Goal: Transaction & Acquisition: Download file/media

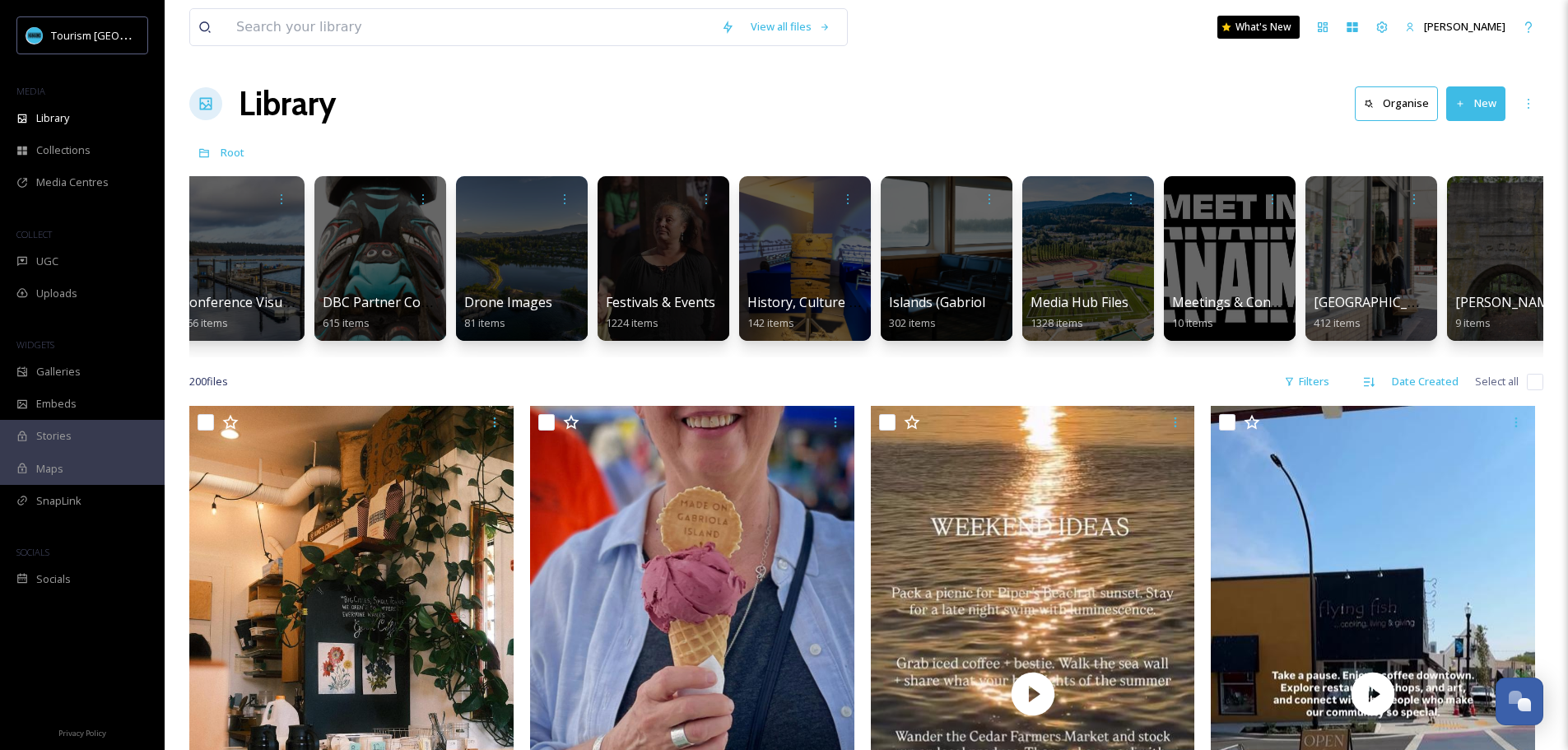
scroll to position [0, 579]
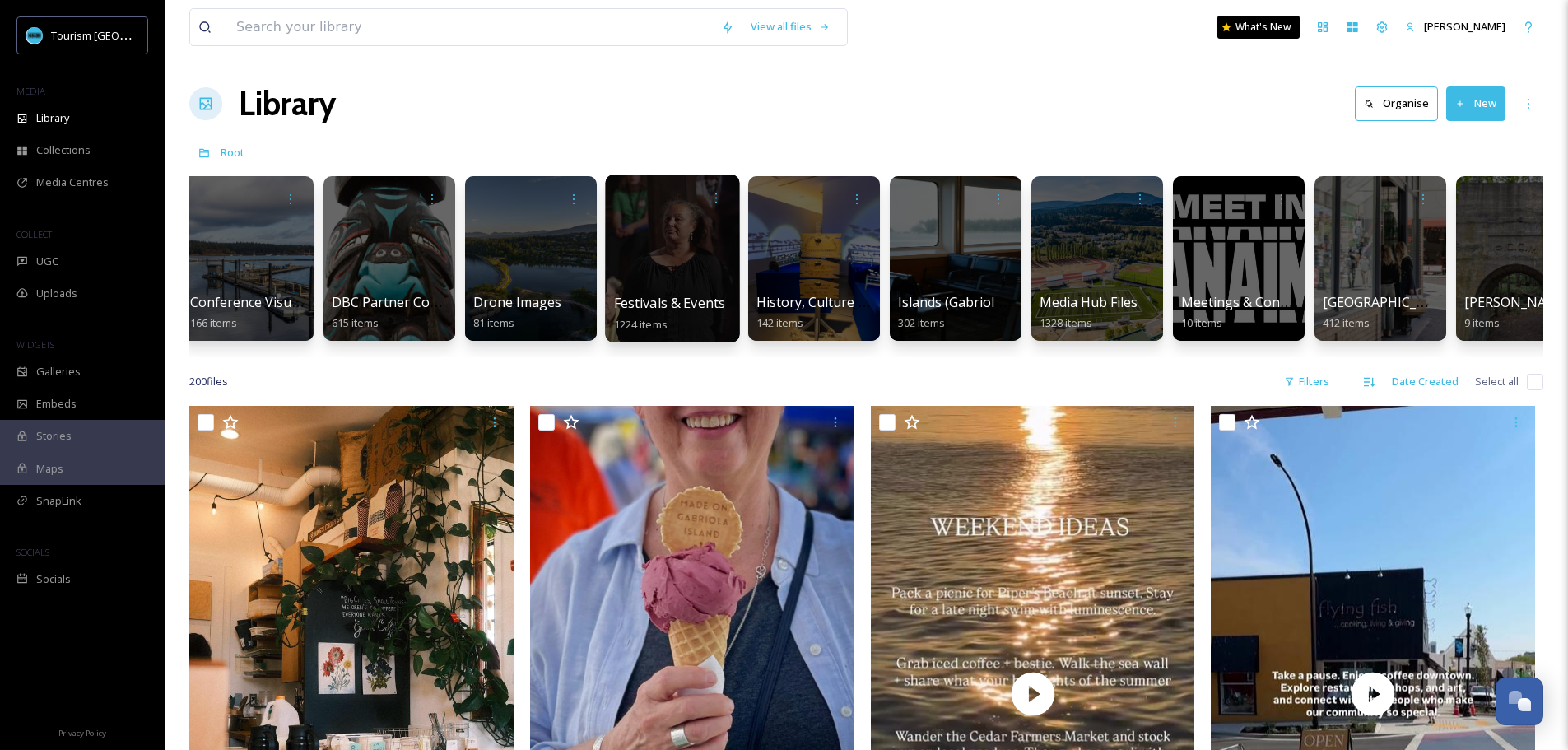
click at [628, 224] on div at bounding box center [671, 258] width 134 height 168
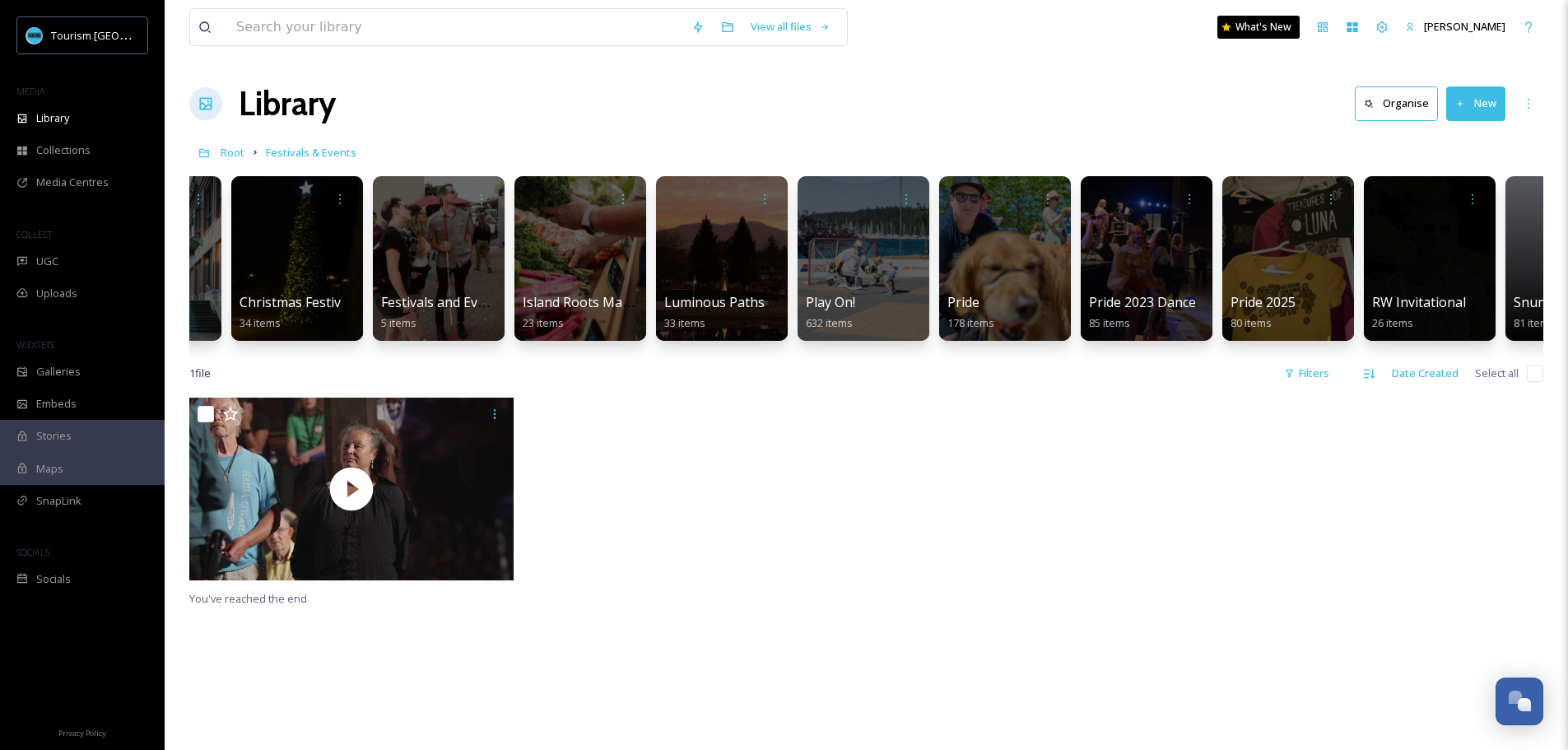
scroll to position [0, 204]
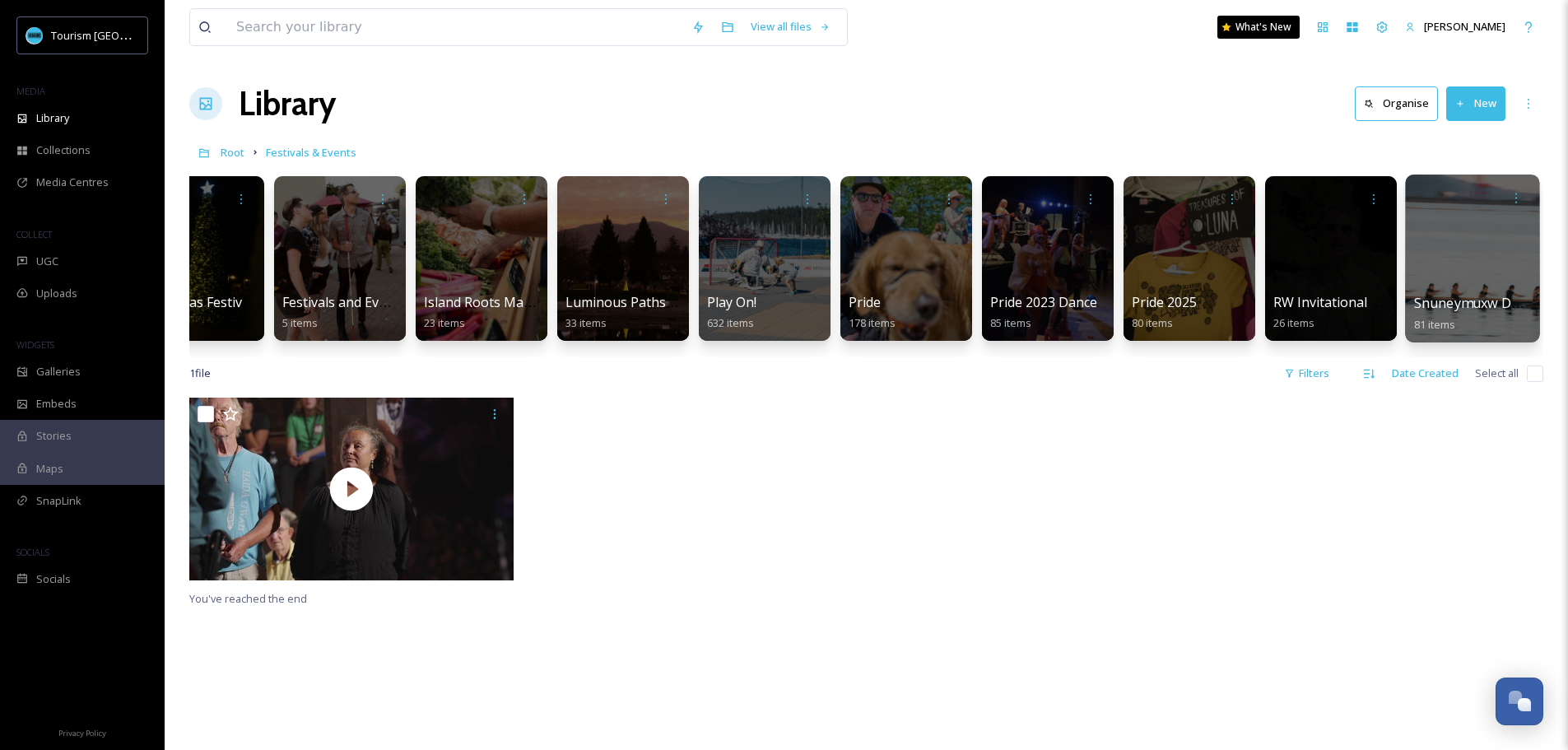
click at [1483, 248] on div at bounding box center [1472, 258] width 134 height 168
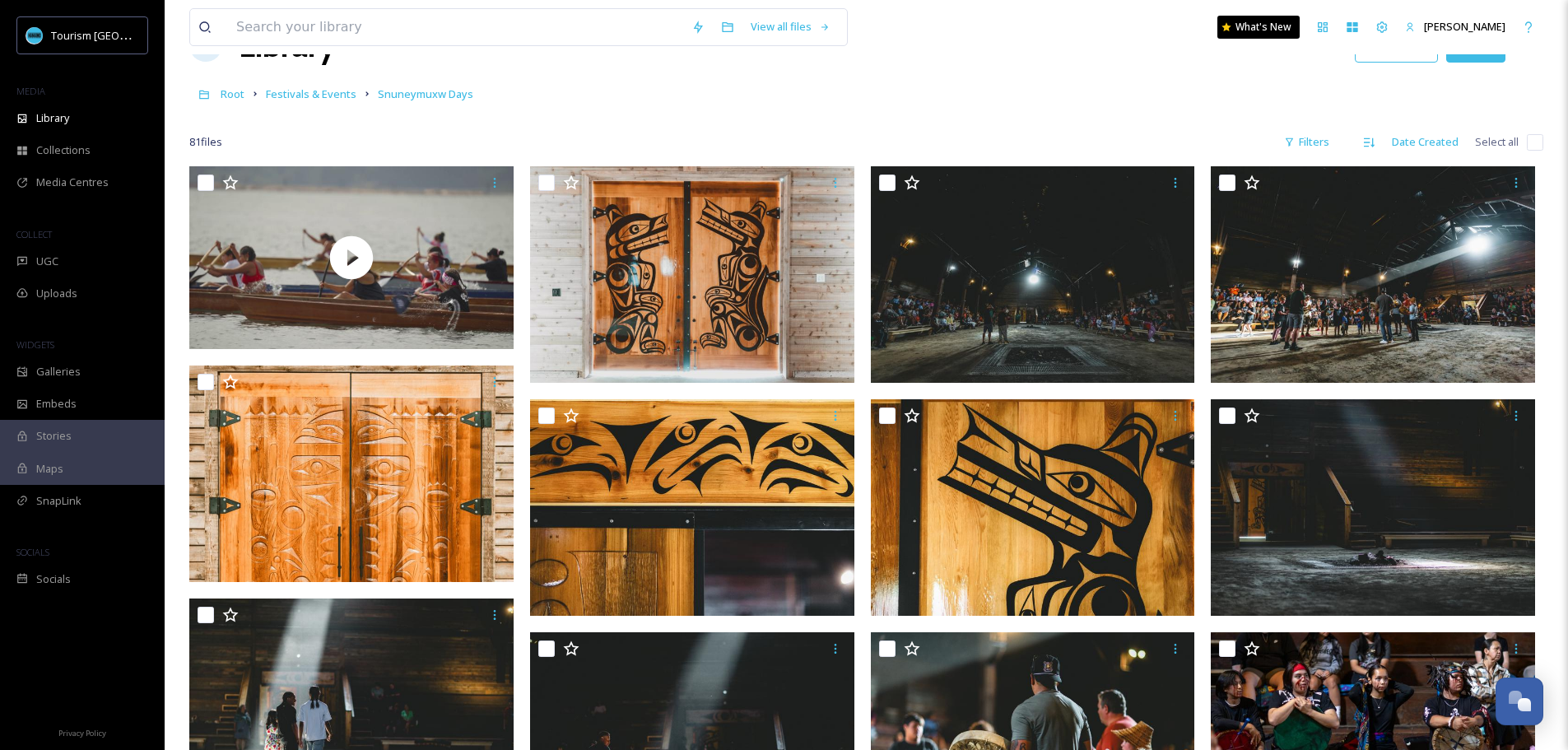
scroll to position [64, 0]
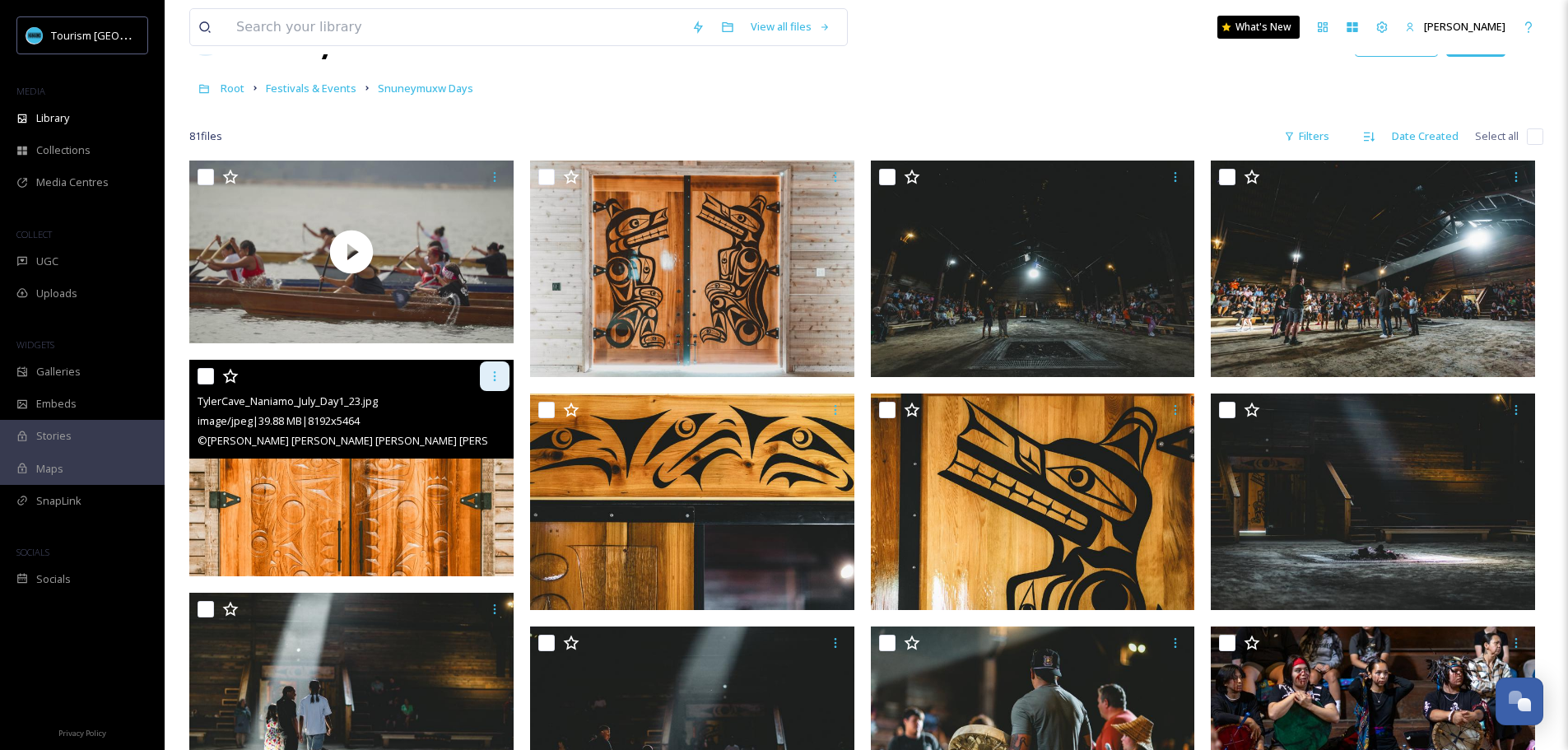
click at [491, 375] on icon at bounding box center [495, 376] width 13 height 13
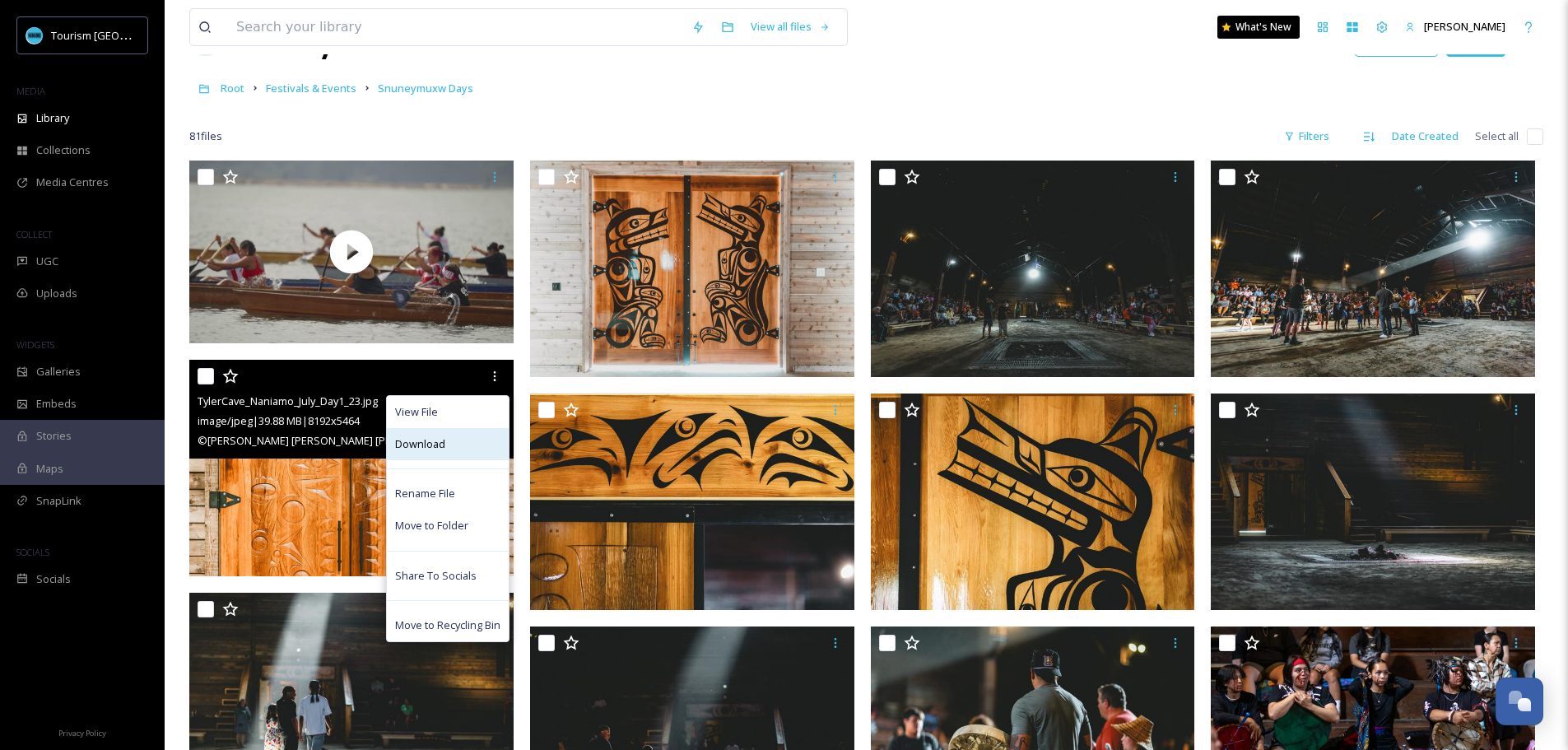
click at [460, 437] on div "Download" at bounding box center [448, 444] width 122 height 32
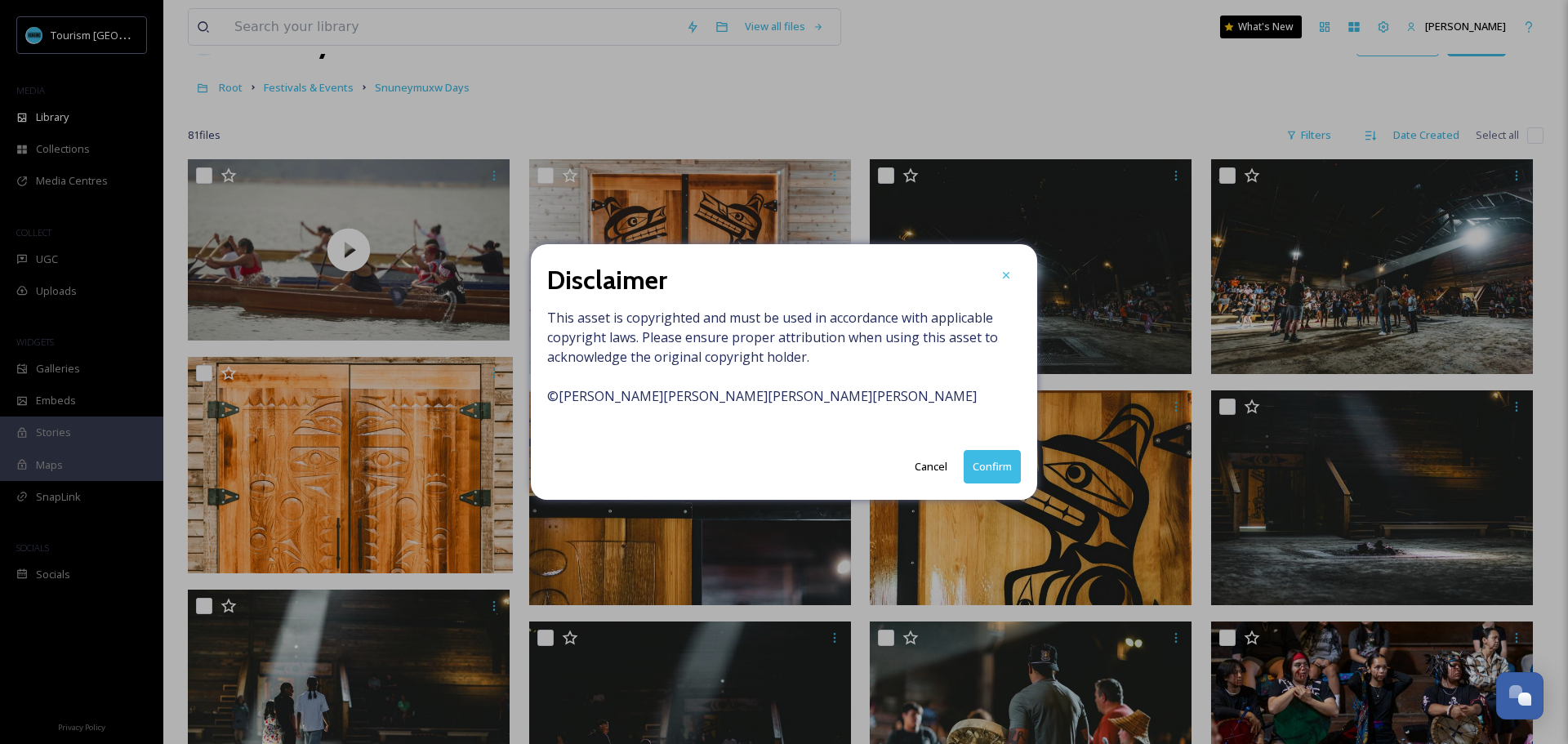
click at [999, 466] on button "Confirm" at bounding box center [991, 467] width 57 height 33
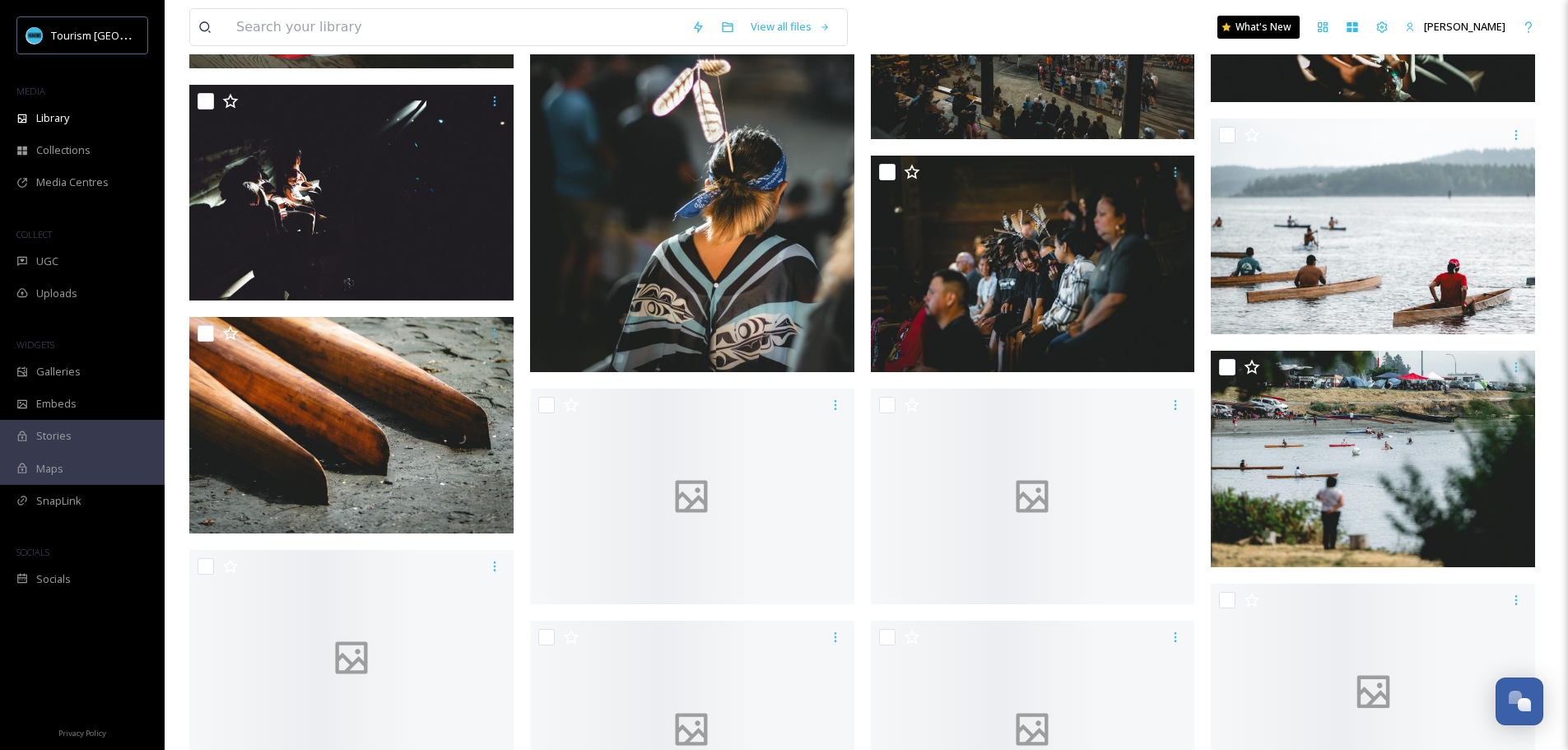
scroll to position [1742, 0]
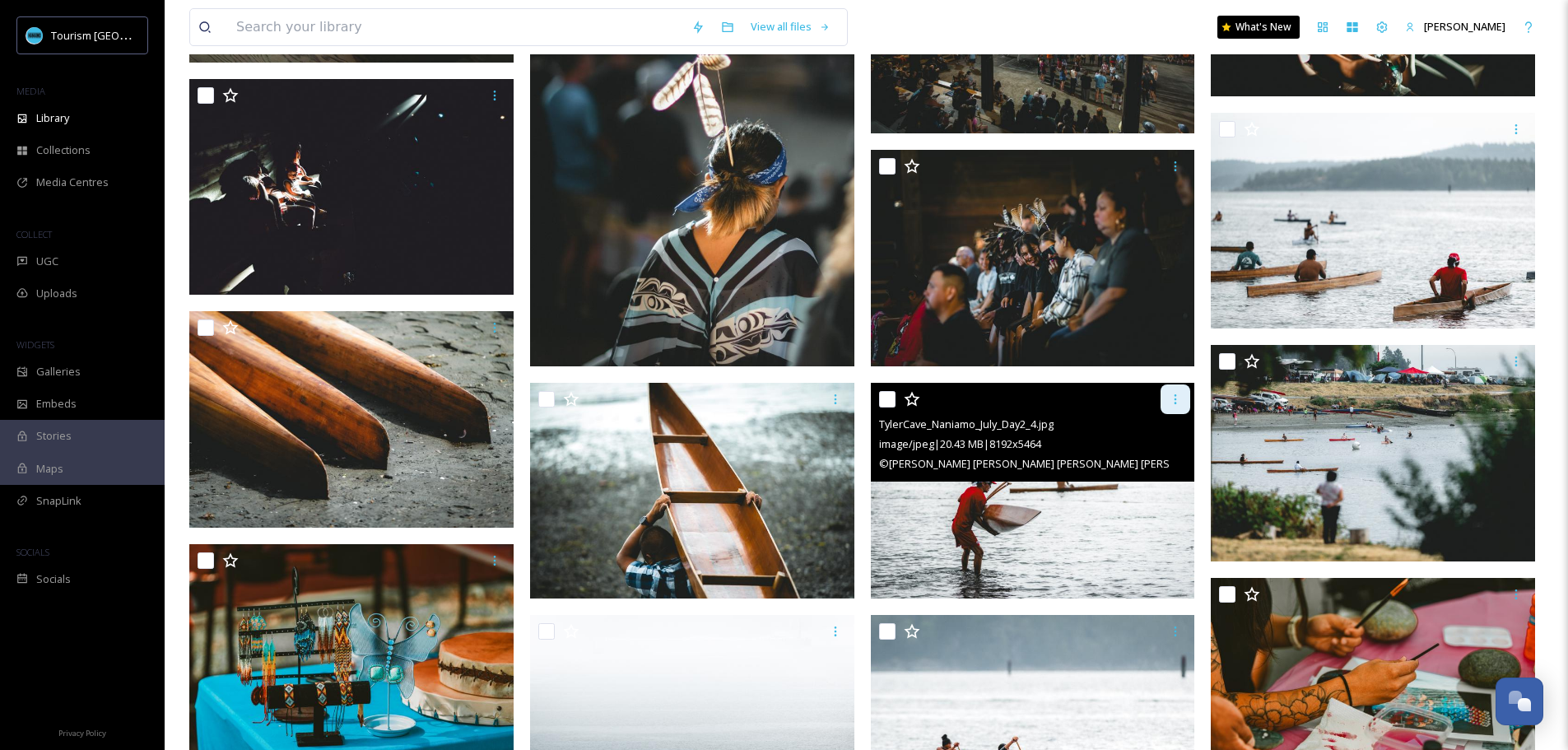
click at [1179, 405] on icon at bounding box center [1175, 400] width 13 height 13
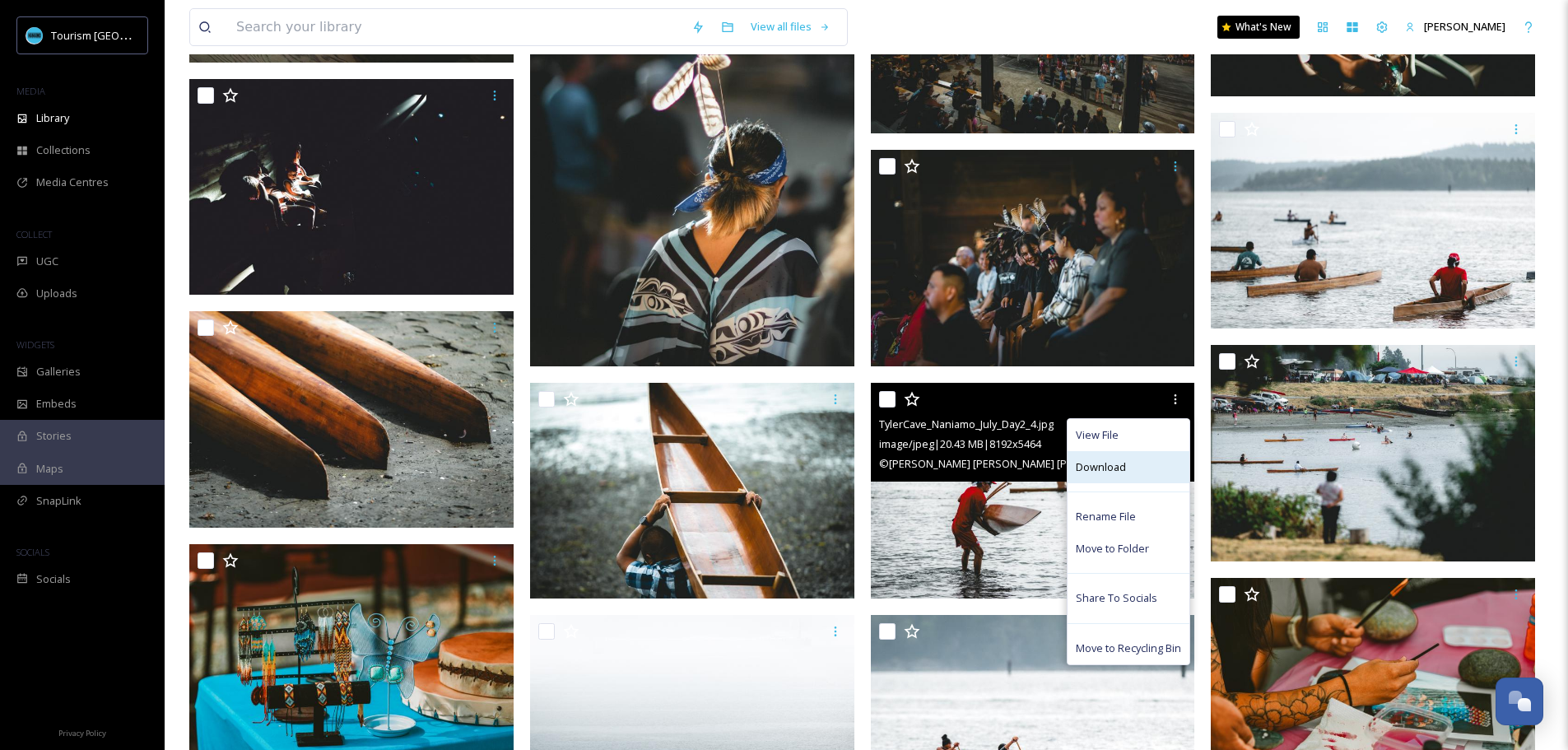
click at [1166, 465] on div "Download" at bounding box center [1128, 467] width 122 height 32
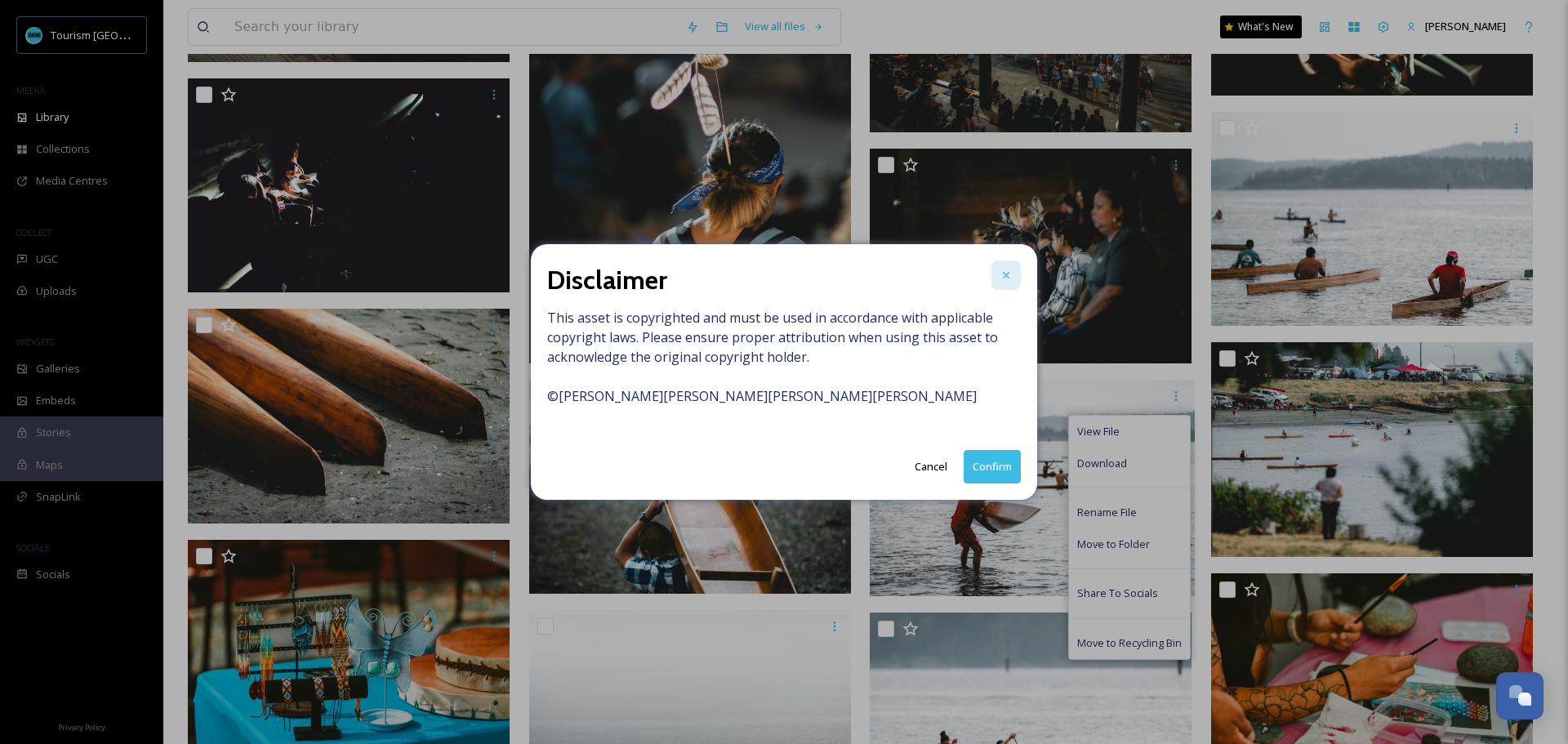
click at [1012, 279] on icon at bounding box center [1006, 276] width 13 height 13
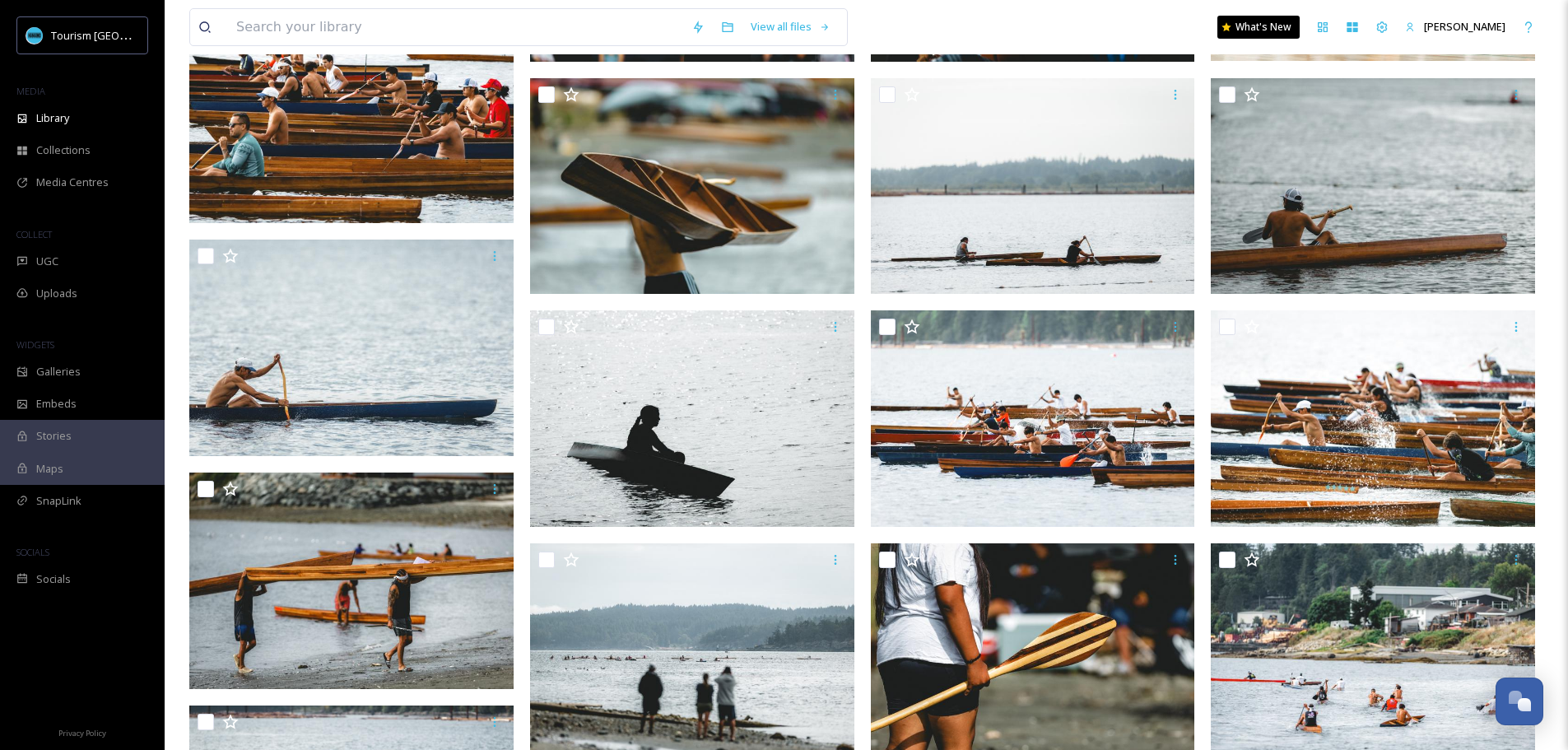
scroll to position [3146, 0]
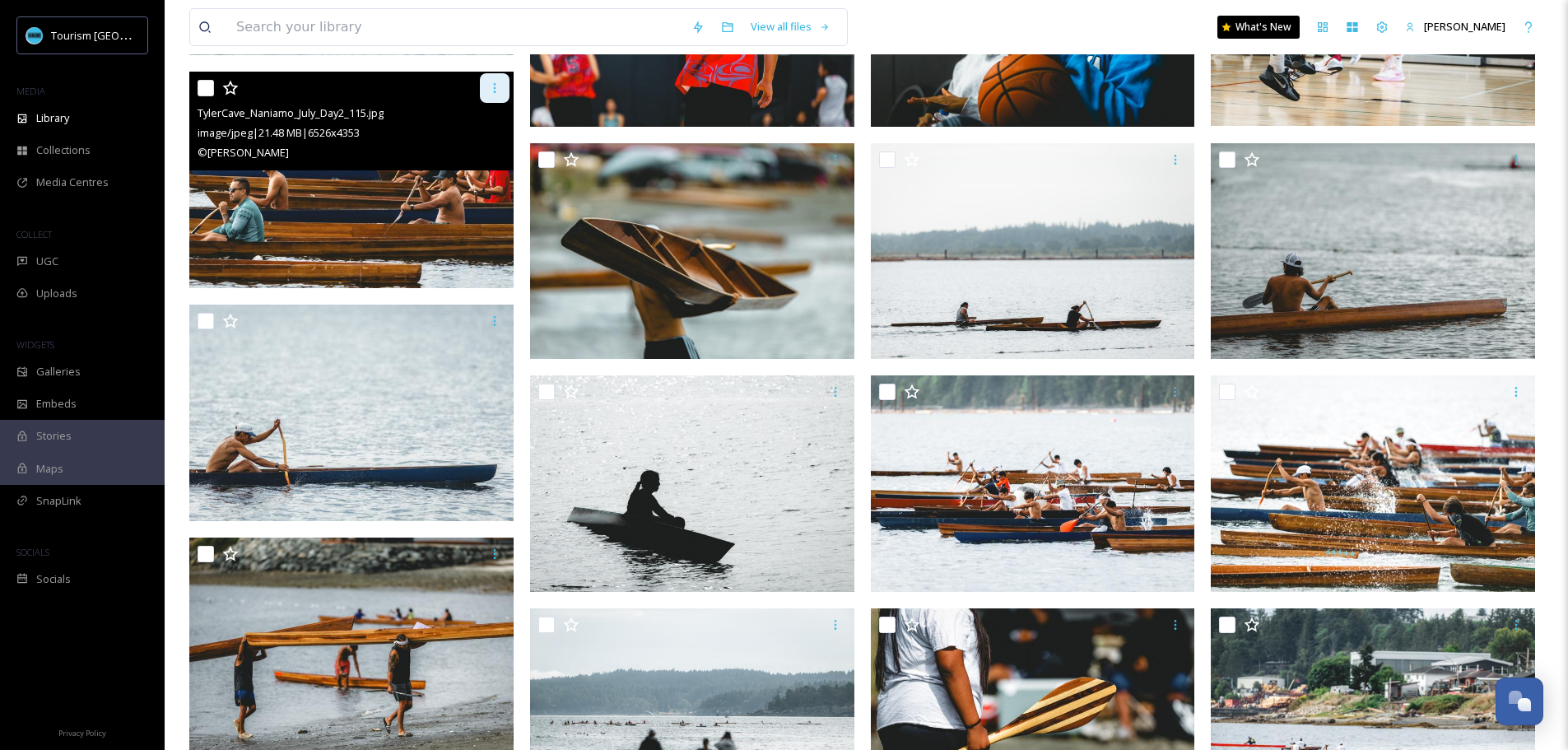
click at [500, 90] on icon at bounding box center [495, 88] width 13 height 13
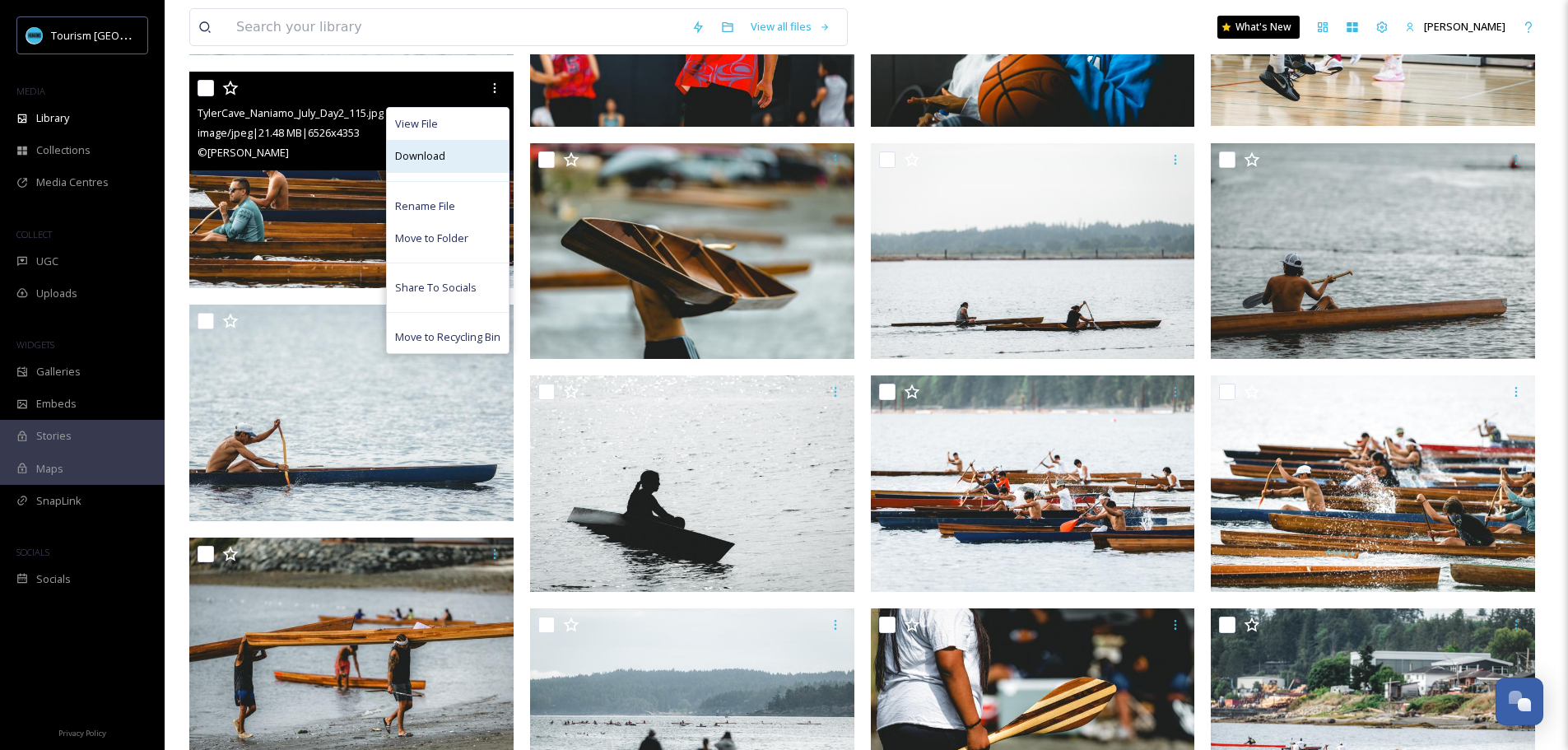
click at [456, 155] on div "Download" at bounding box center [448, 156] width 122 height 32
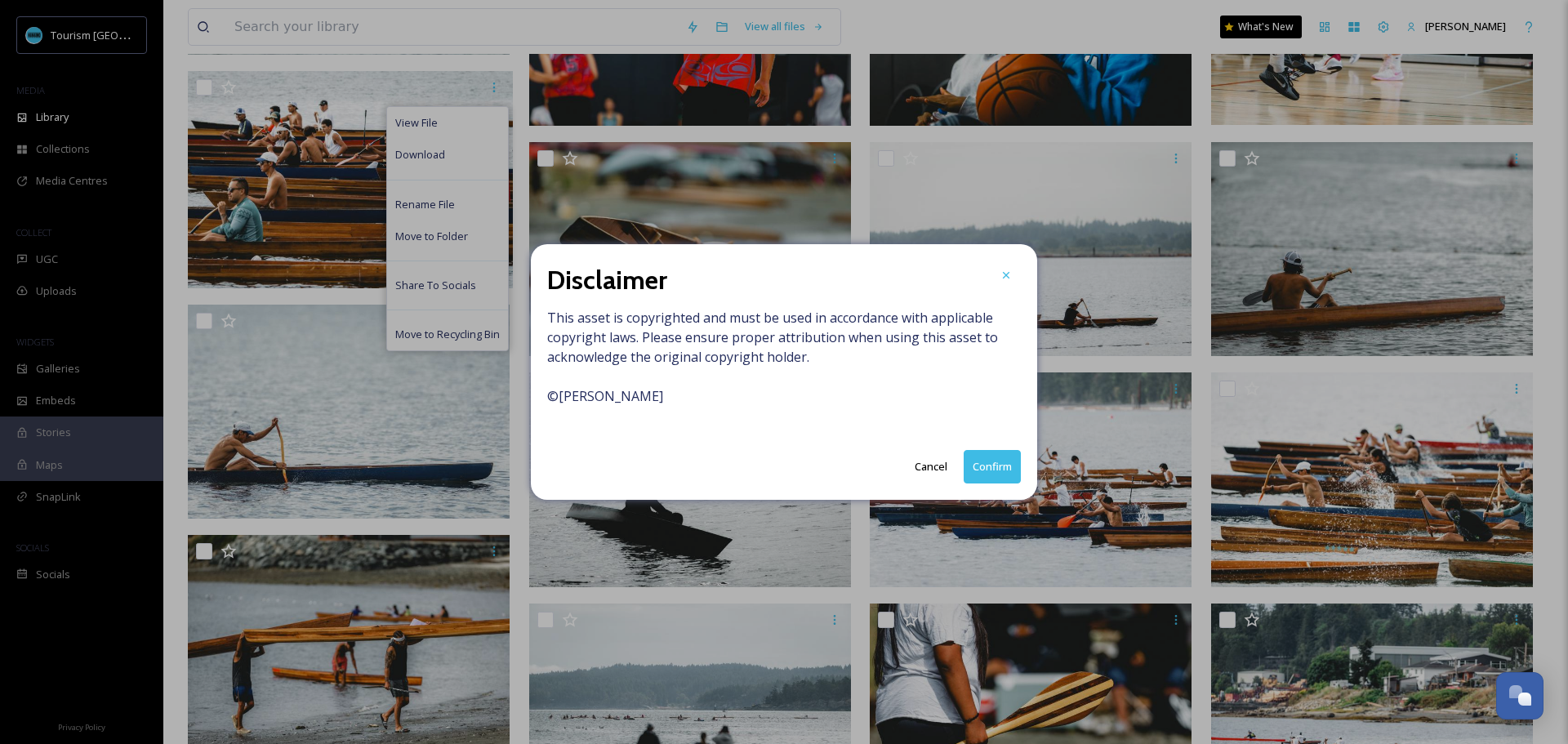
click at [1010, 468] on button "Confirm" at bounding box center [991, 467] width 57 height 33
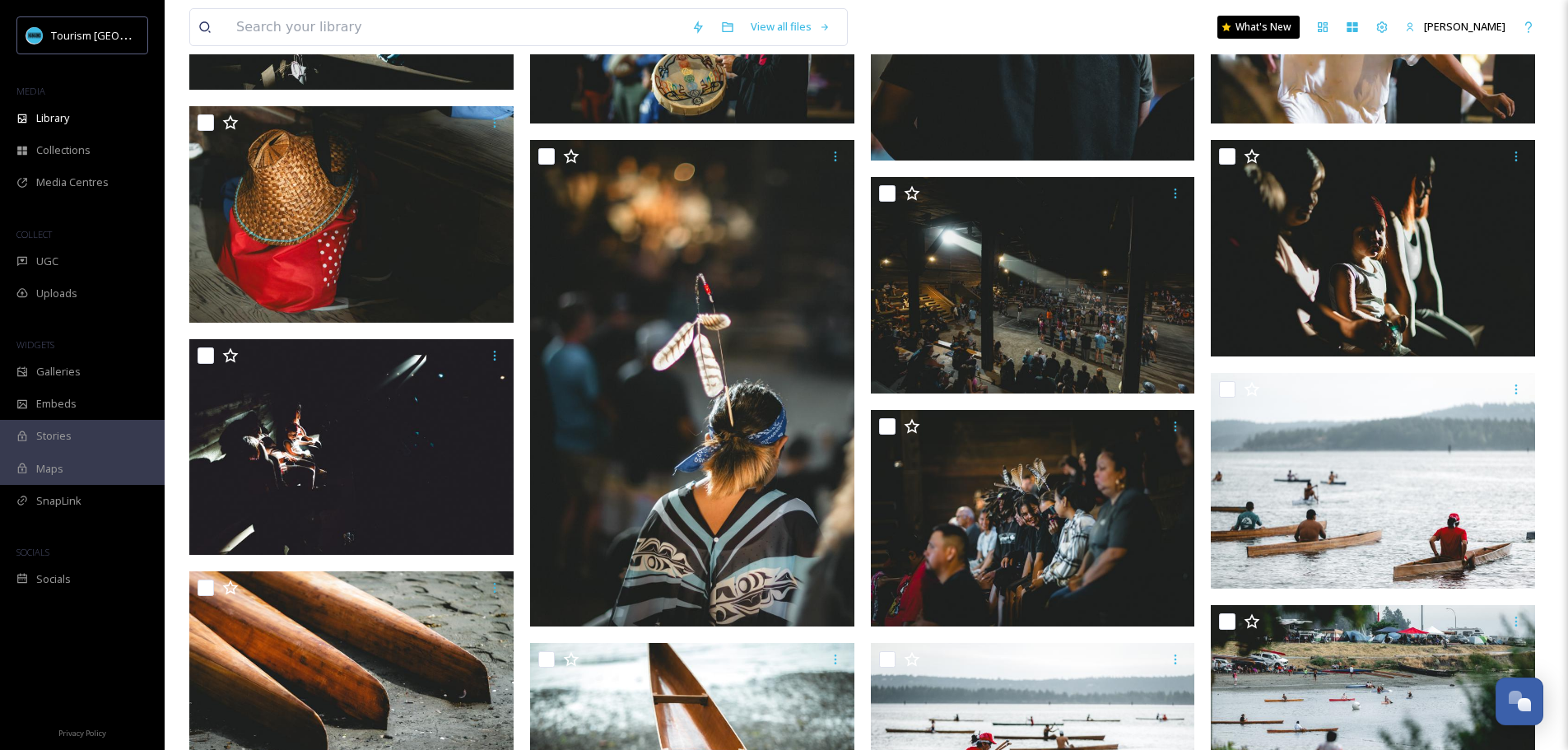
scroll to position [1476, 0]
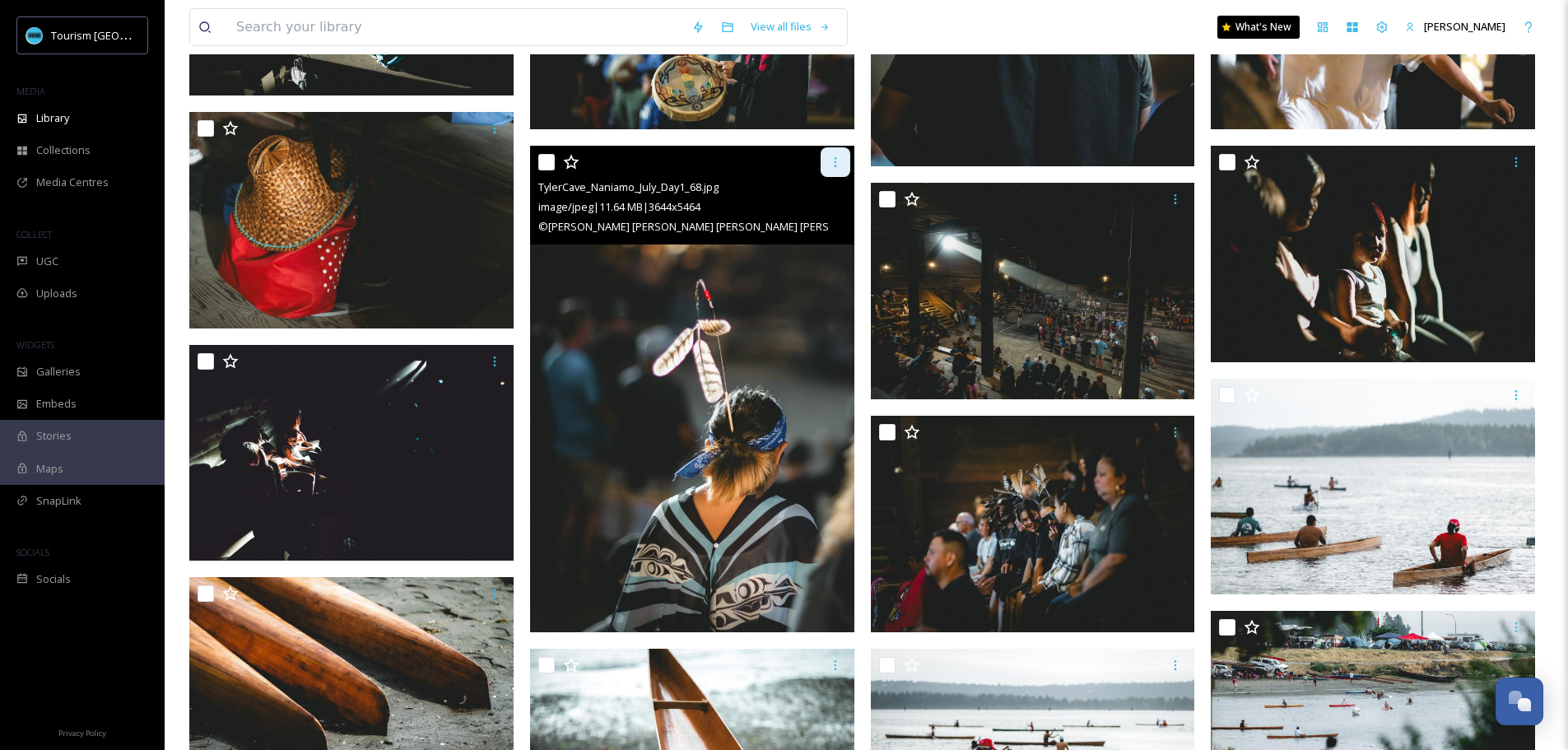
click at [832, 171] on div at bounding box center [836, 163] width 30 height 30
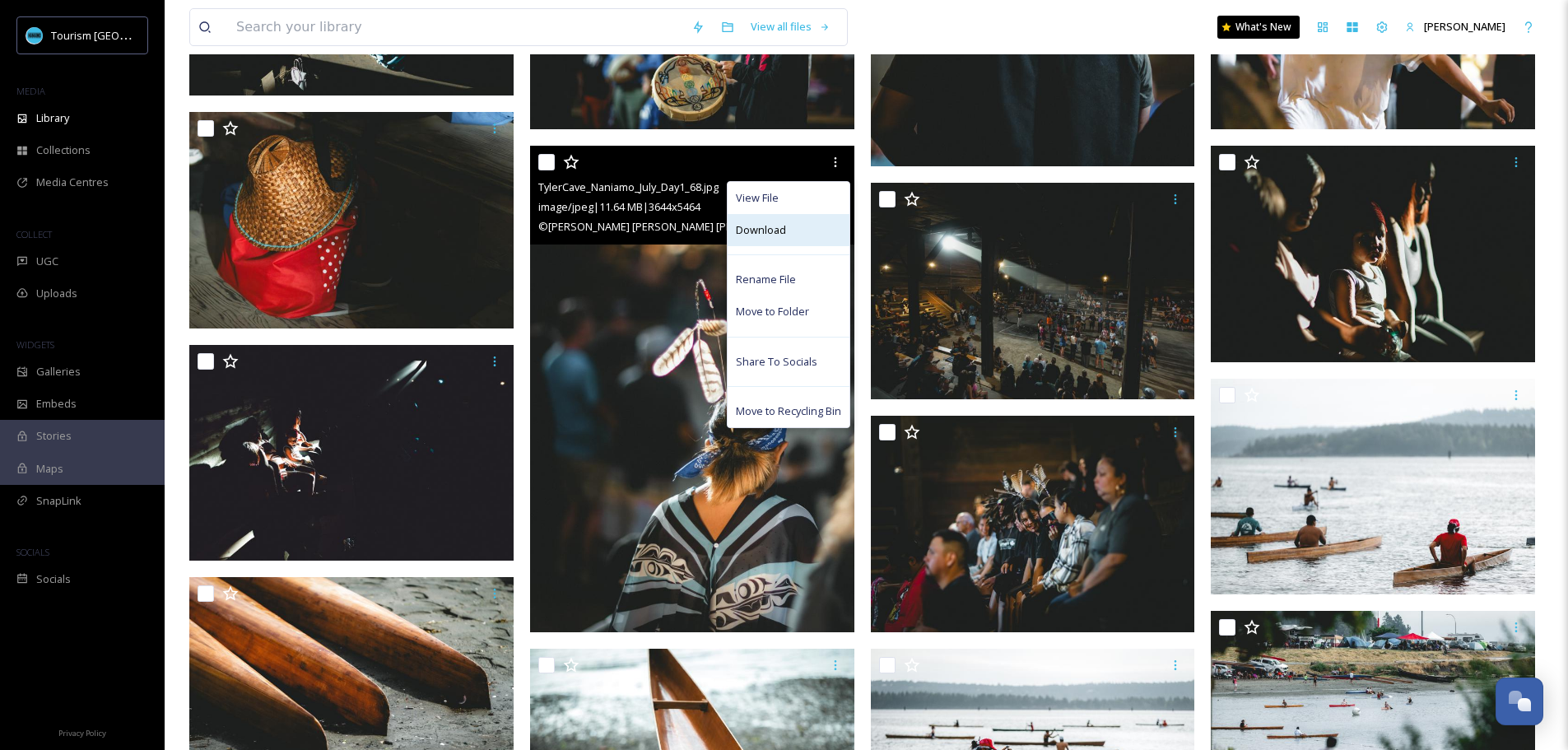
click at [794, 223] on div "Download" at bounding box center [788, 230] width 122 height 32
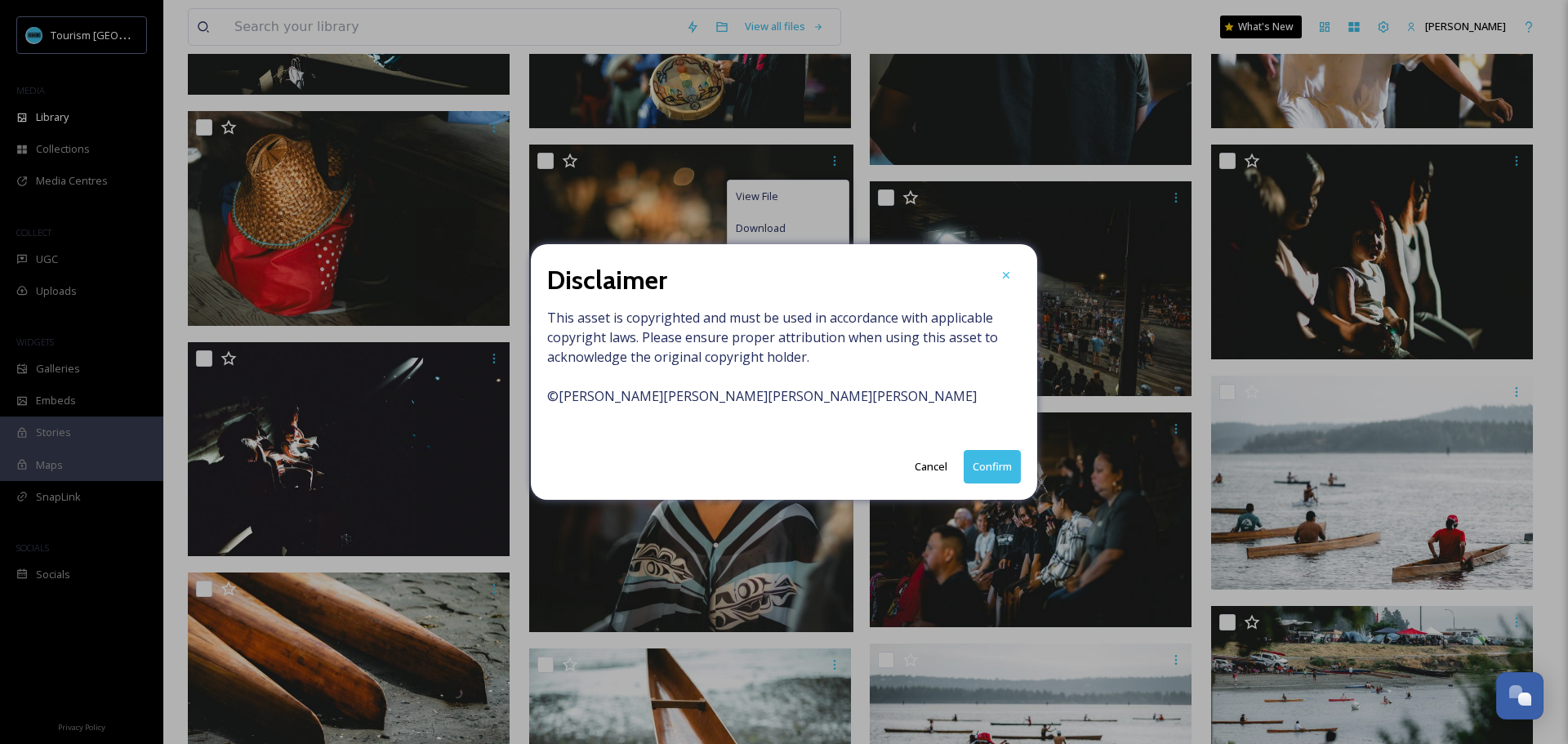
click at [1000, 468] on button "Confirm" at bounding box center [991, 467] width 57 height 33
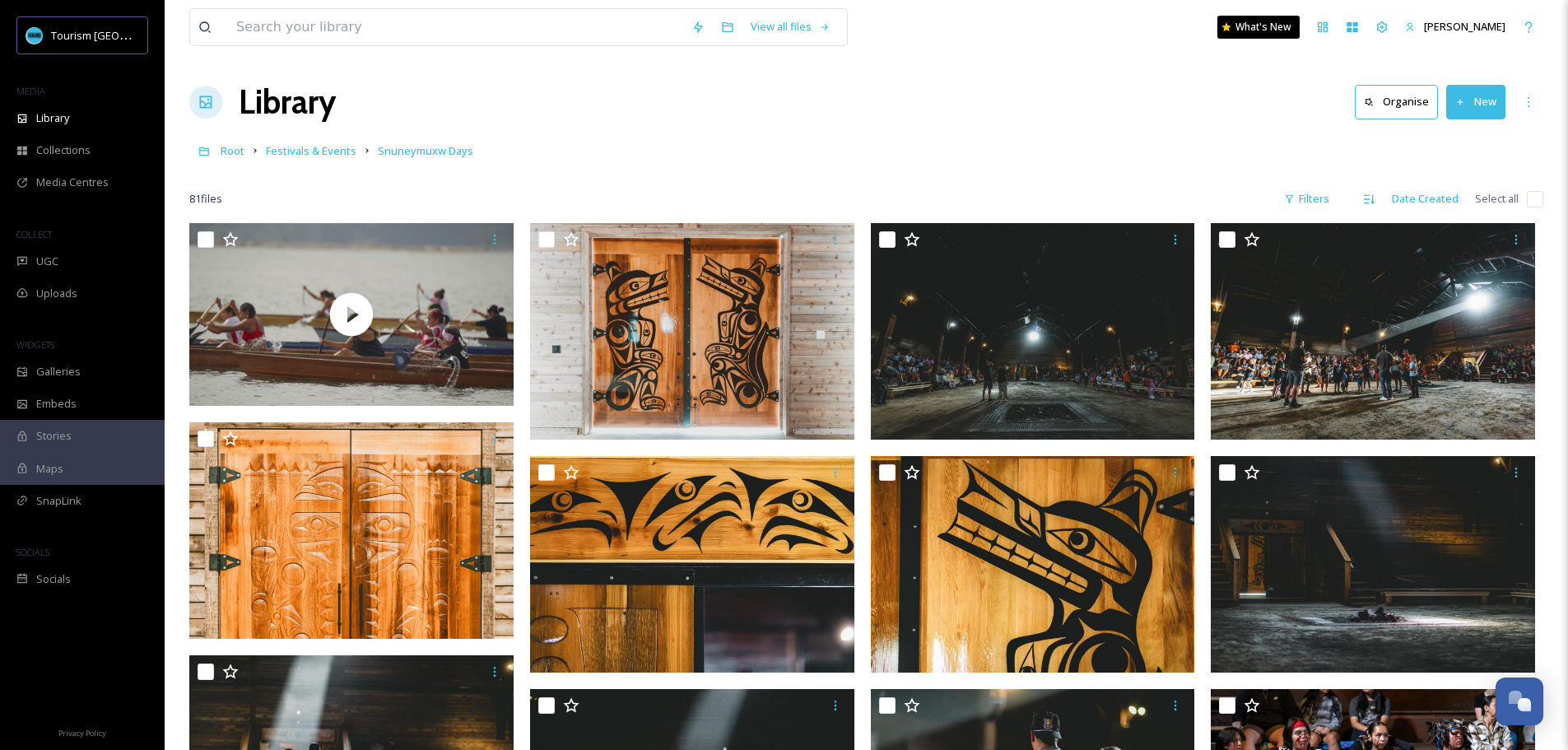
scroll to position [0, 0]
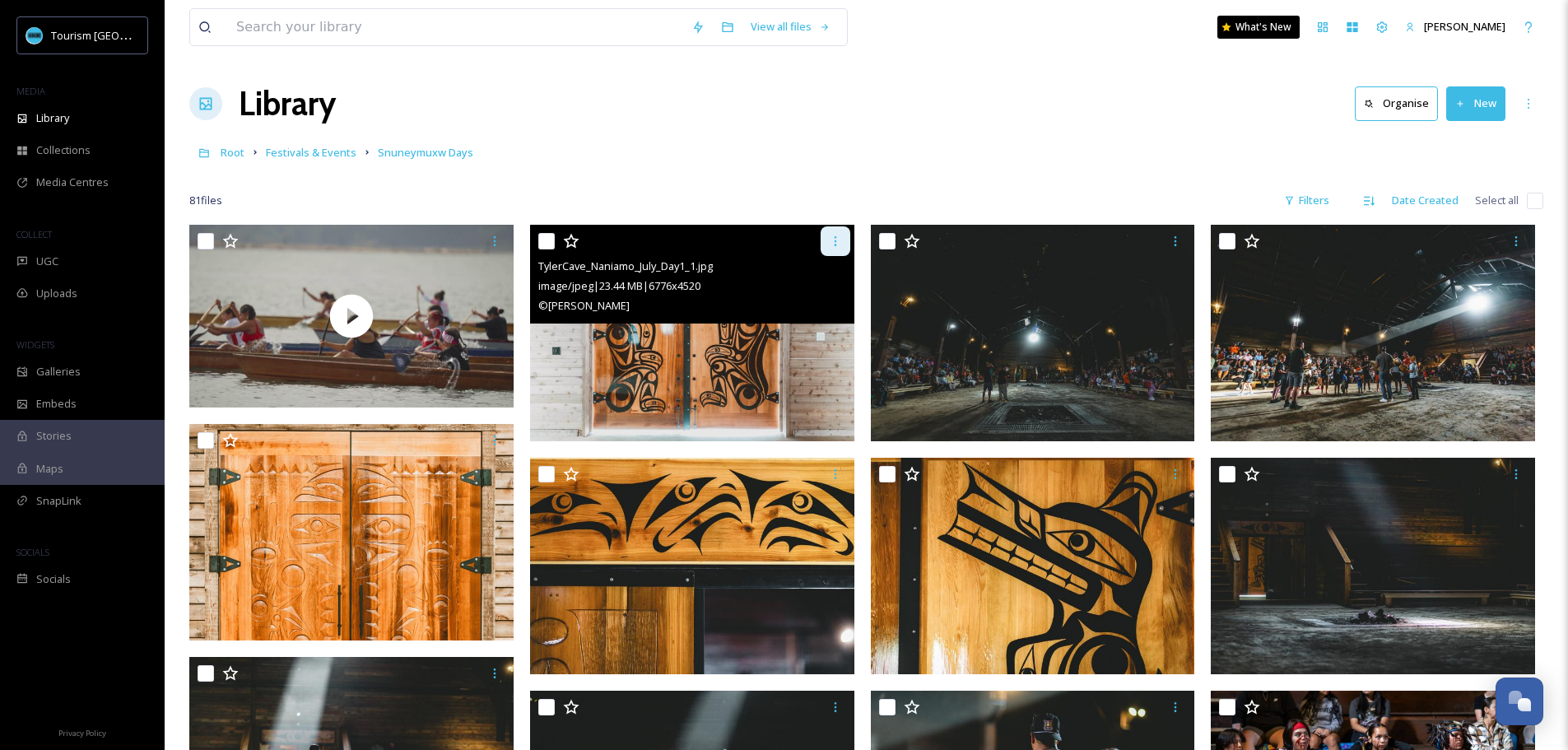
click at [830, 243] on icon at bounding box center [836, 241] width 13 height 13
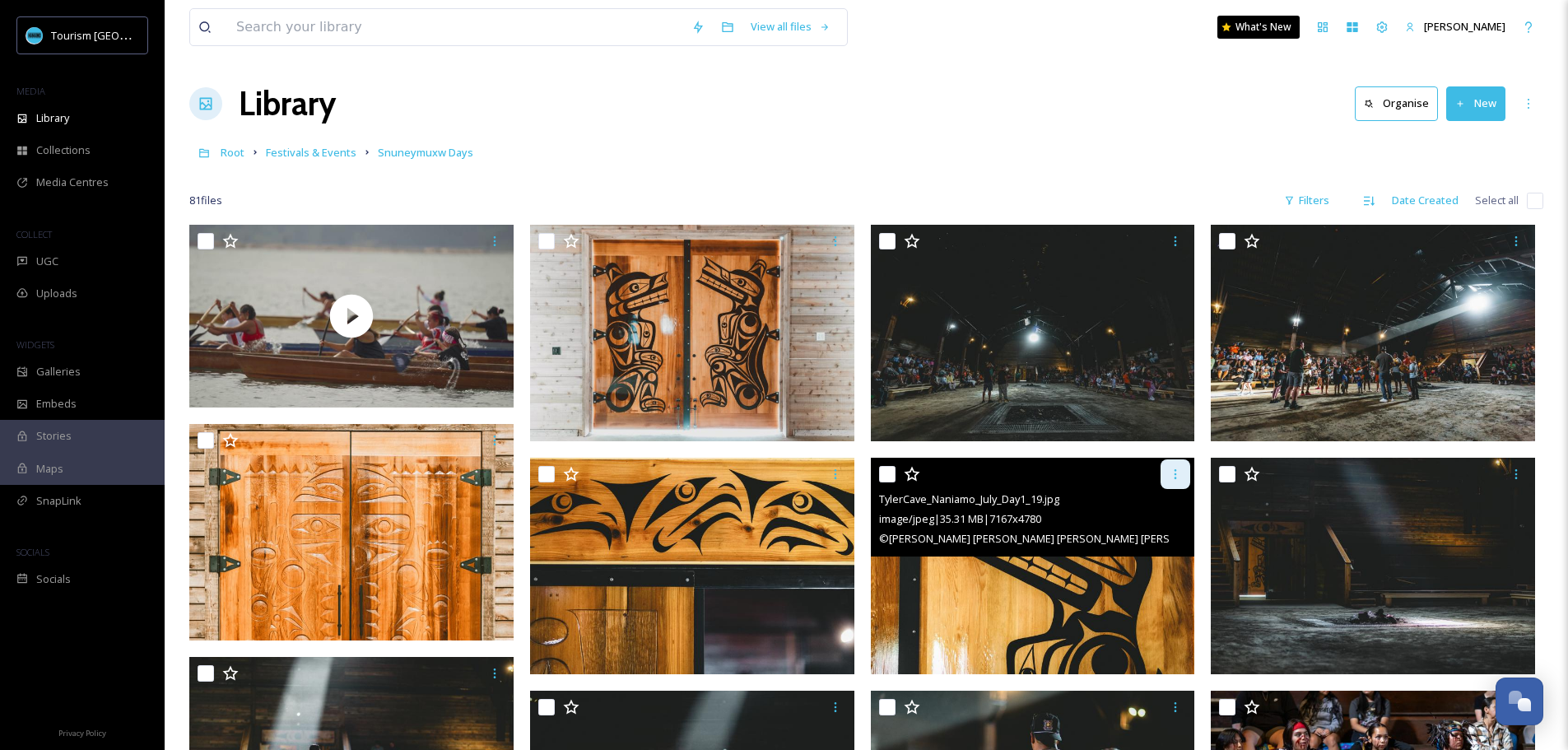
click at [1177, 471] on icon at bounding box center [1175, 475] width 13 height 13
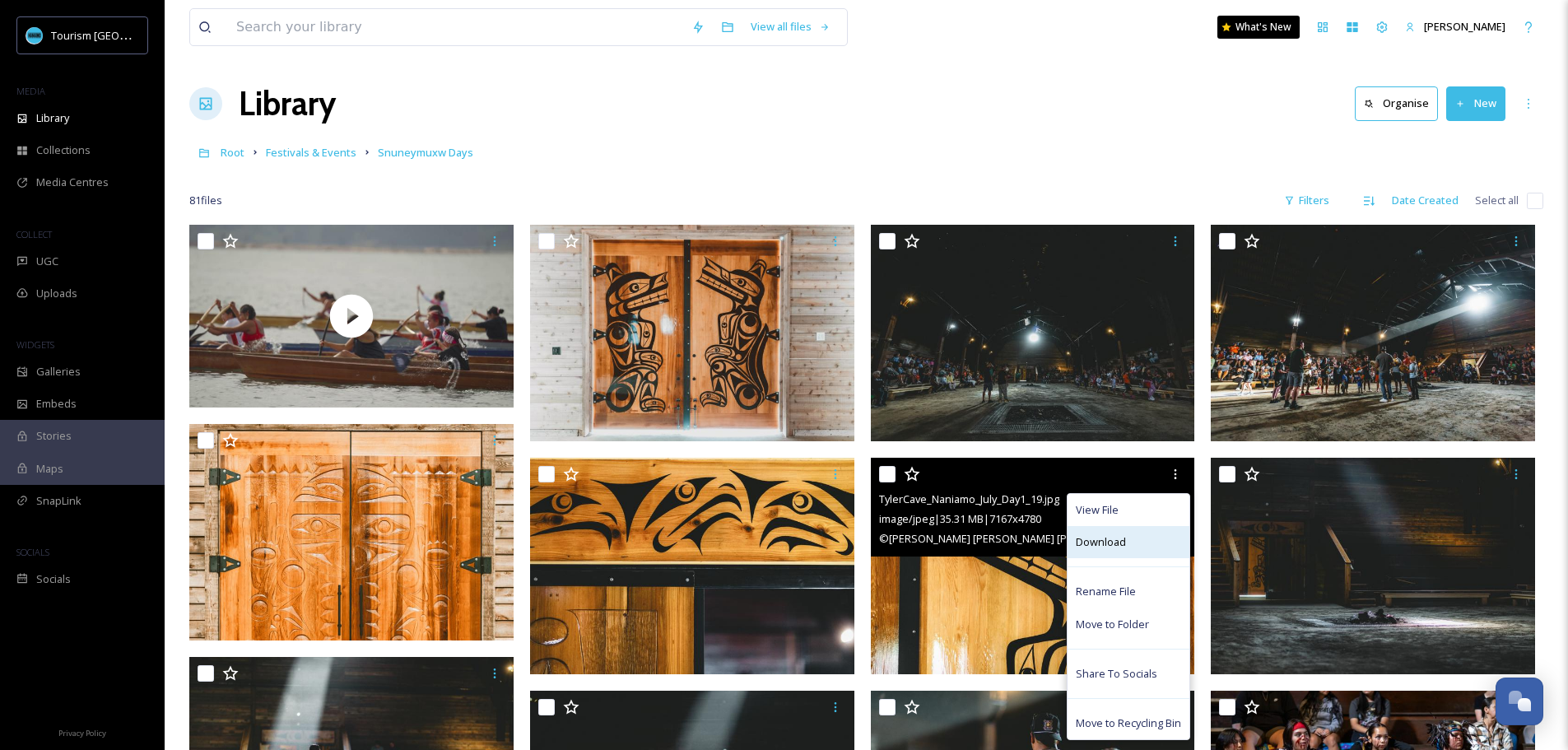
click at [1136, 534] on div "Download" at bounding box center [1128, 542] width 122 height 32
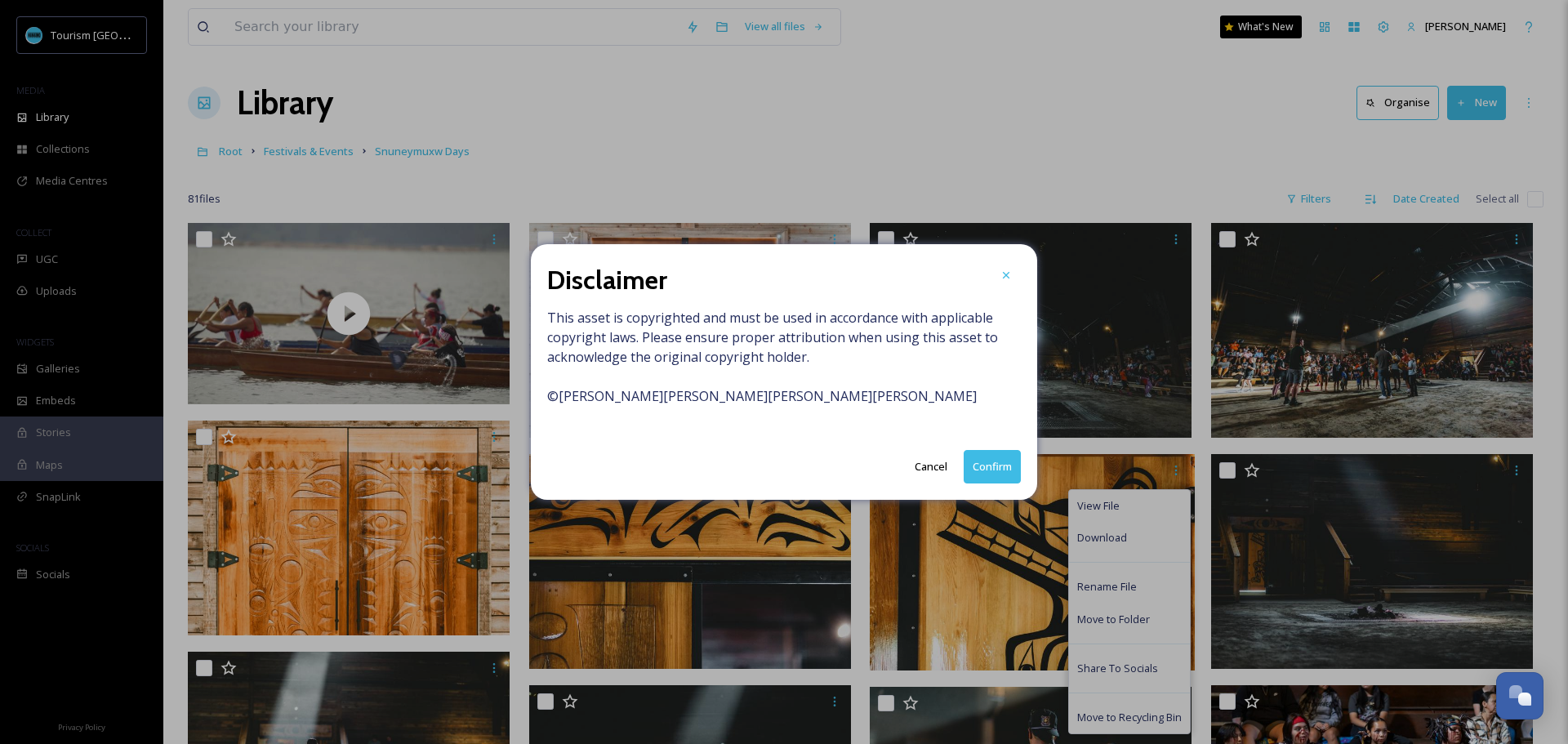
click at [1019, 470] on button "Confirm" at bounding box center [991, 467] width 57 height 33
